Goal: Information Seeking & Learning: Learn about a topic

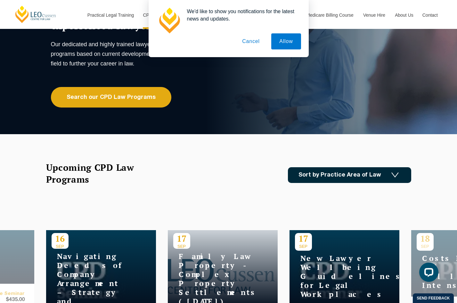
click at [252, 40] on button "Cancel" at bounding box center [251, 41] width 34 height 16
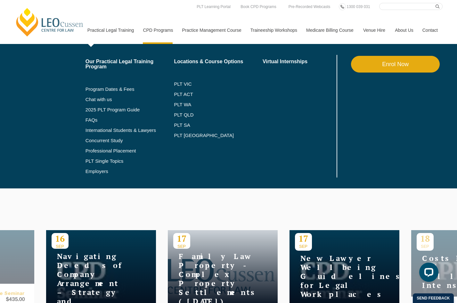
click at [109, 31] on link "Practical Legal Training" at bounding box center [111, 30] width 56 height 28
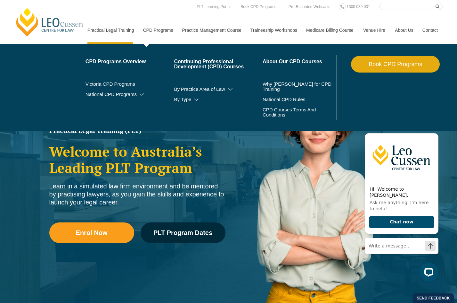
click at [163, 30] on link "CPD Programs" at bounding box center [157, 30] width 39 height 28
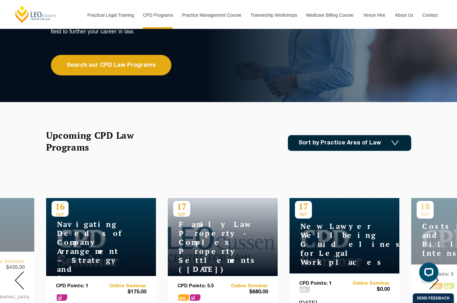
click at [351, 145] on link "Sort by Practice Area of Law" at bounding box center [349, 143] width 123 height 16
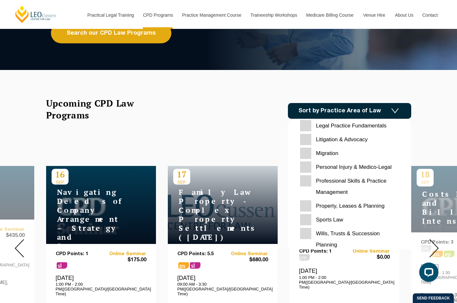
scroll to position [202, 0]
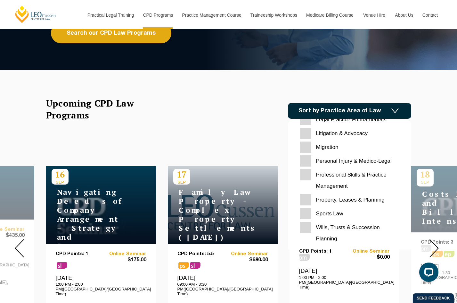
click at [310, 223] on Planning "Wills, Trusts & Succession Planning" at bounding box center [349, 232] width 99 height 22
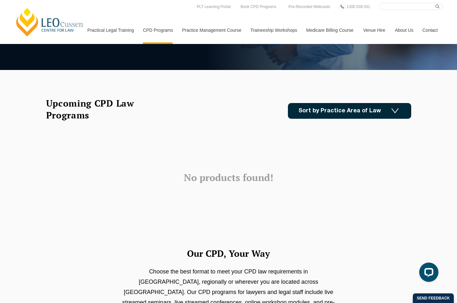
click at [296, 179] on h3 "No products found!" at bounding box center [228, 177] width 365 height 11
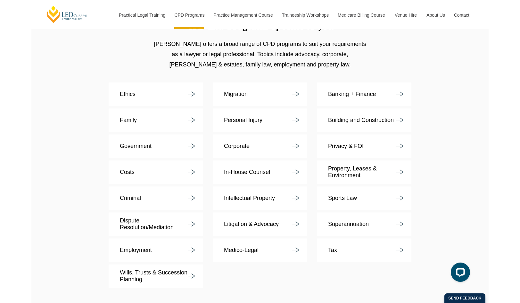
scroll to position [1025, 0]
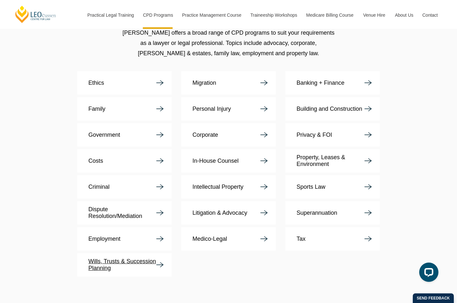
click at [153, 258] on p "Wills, Trusts & Succession Planning" at bounding box center [122, 264] width 68 height 13
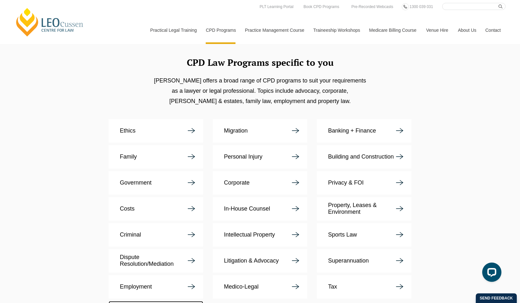
scroll to position [929, 0]
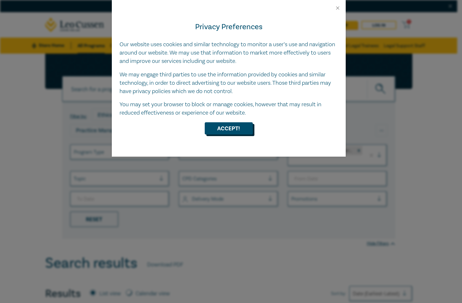
click at [233, 126] on button "Accept!" at bounding box center [229, 128] width 48 height 12
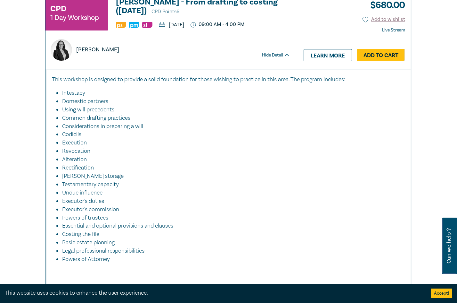
scroll to position [801, 0]
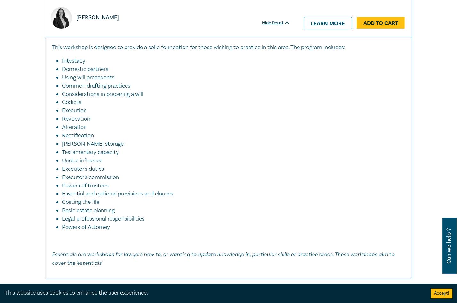
click at [91, 136] on li "Rectification" at bounding box center [230, 135] width 337 height 8
copy li "Rectification"
click at [284, 126] on li "Alteration" at bounding box center [230, 127] width 337 height 8
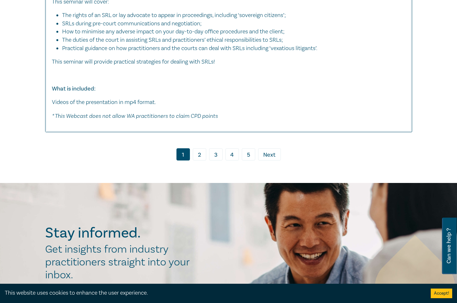
scroll to position [3493, 0]
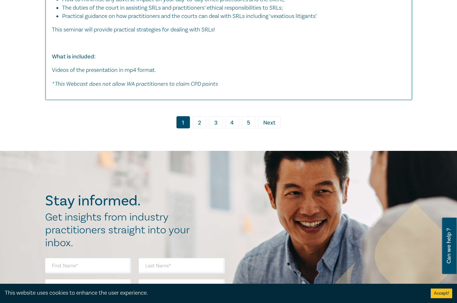
click at [200, 128] on link "2" at bounding box center [199, 122] width 13 height 12
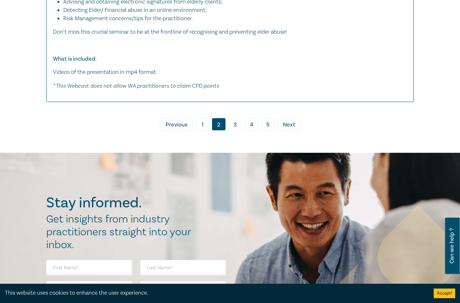
scroll to position [3547, 0]
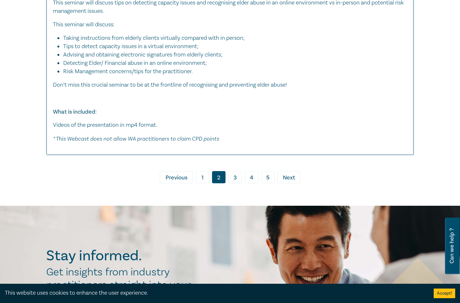
click at [286, 178] on span "Next" at bounding box center [289, 177] width 12 height 8
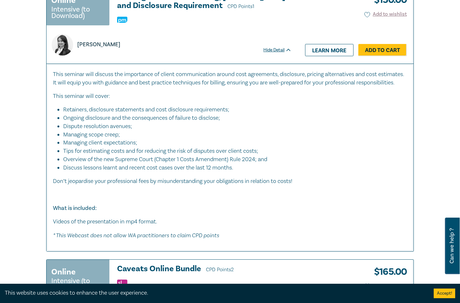
scroll to position [3757, 0]
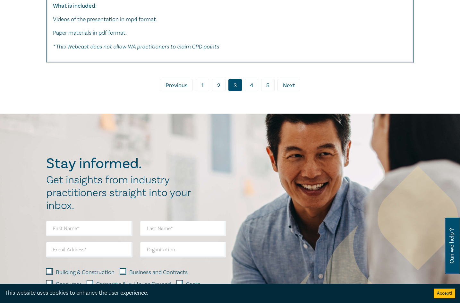
click at [287, 90] on span "Next" at bounding box center [289, 85] width 12 height 8
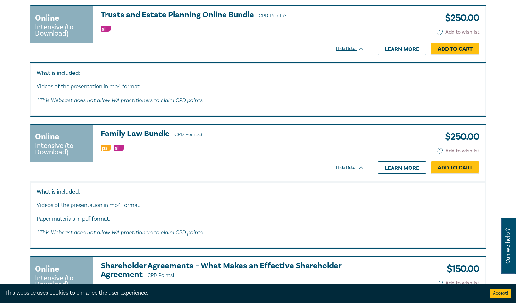
scroll to position [2339, 0]
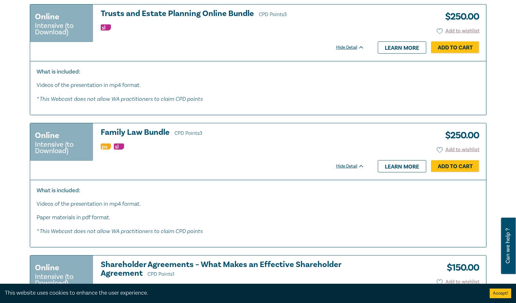
click at [356, 163] on div "Hide Detail" at bounding box center [353, 166] width 35 height 6
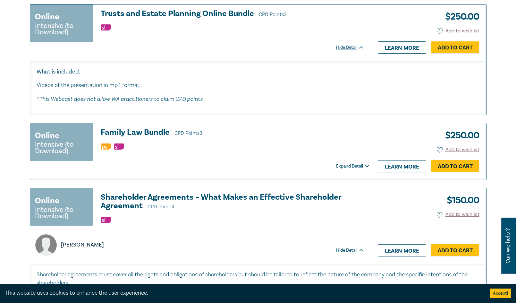
click at [356, 163] on div "Expand Detail" at bounding box center [353, 166] width 35 height 6
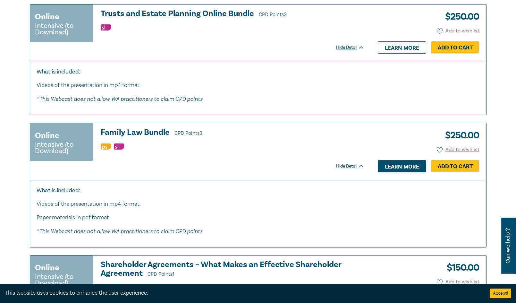
click at [403, 160] on link "Learn more" at bounding box center [401, 166] width 48 height 12
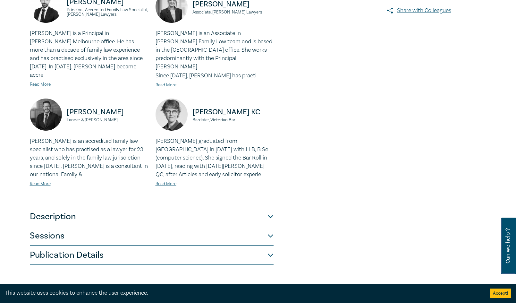
scroll to position [256, 0]
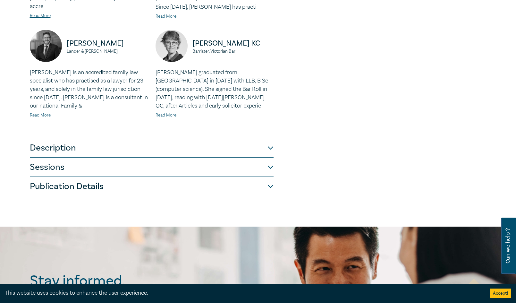
click at [269, 141] on button "Description" at bounding box center [152, 147] width 244 height 19
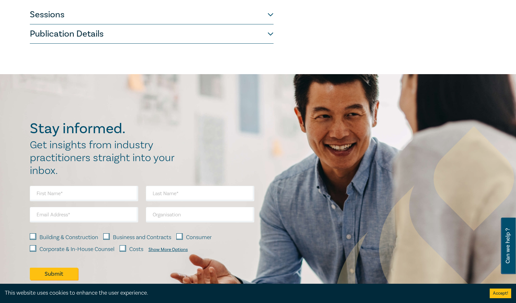
scroll to position [192, 0]
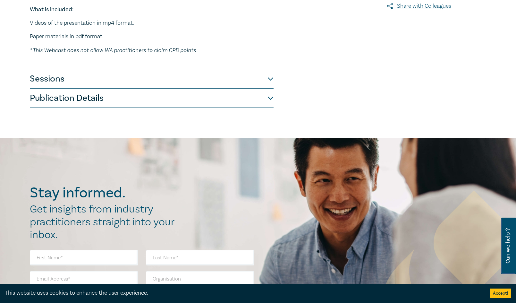
click at [271, 78] on button "Sessions" at bounding box center [152, 78] width 244 height 19
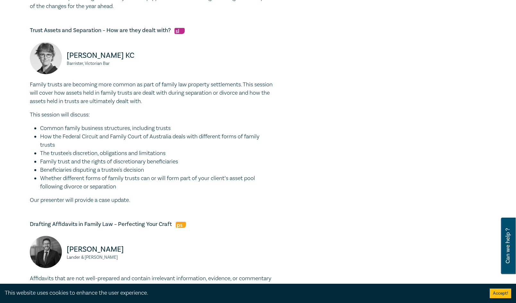
scroll to position [417, 0]
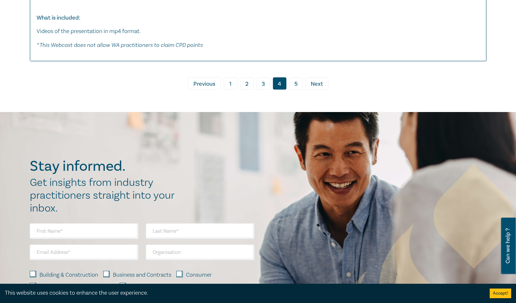
scroll to position [3314, 0]
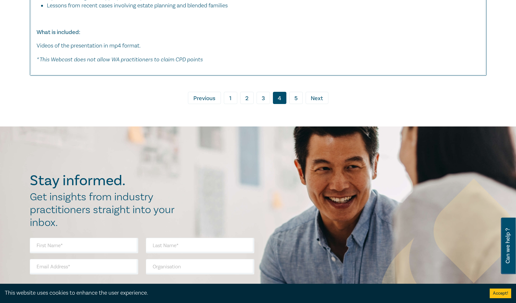
click at [296, 93] on link "5" at bounding box center [295, 98] width 13 height 12
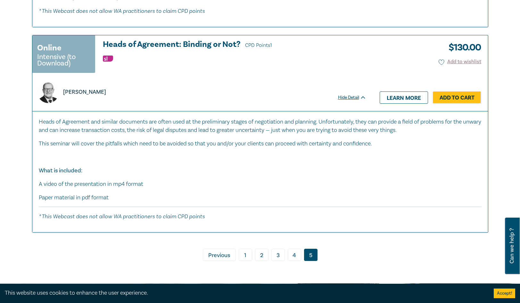
scroll to position [2349, 0]
